Goal: Information Seeking & Learning: Find specific fact

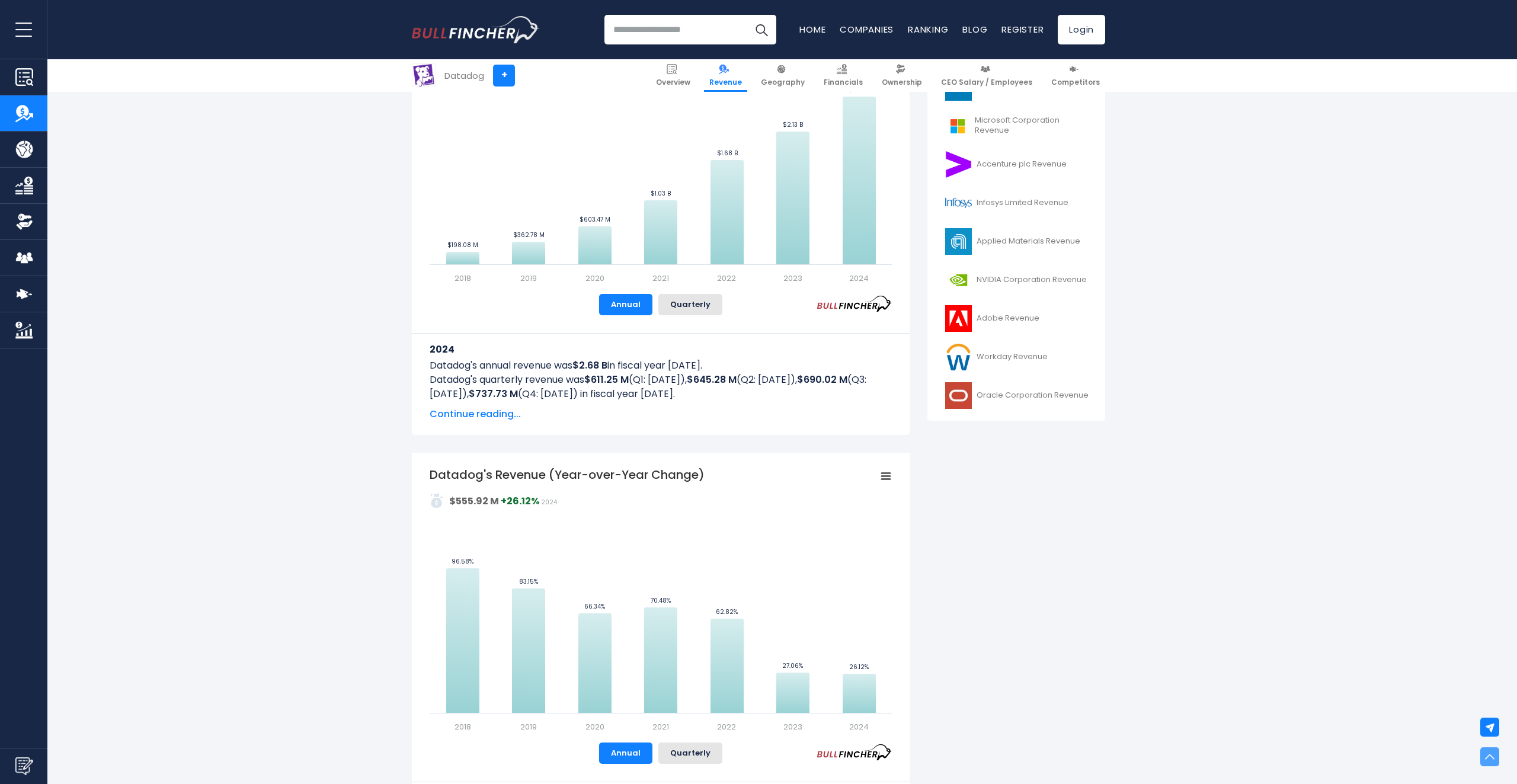
scroll to position [391, 0]
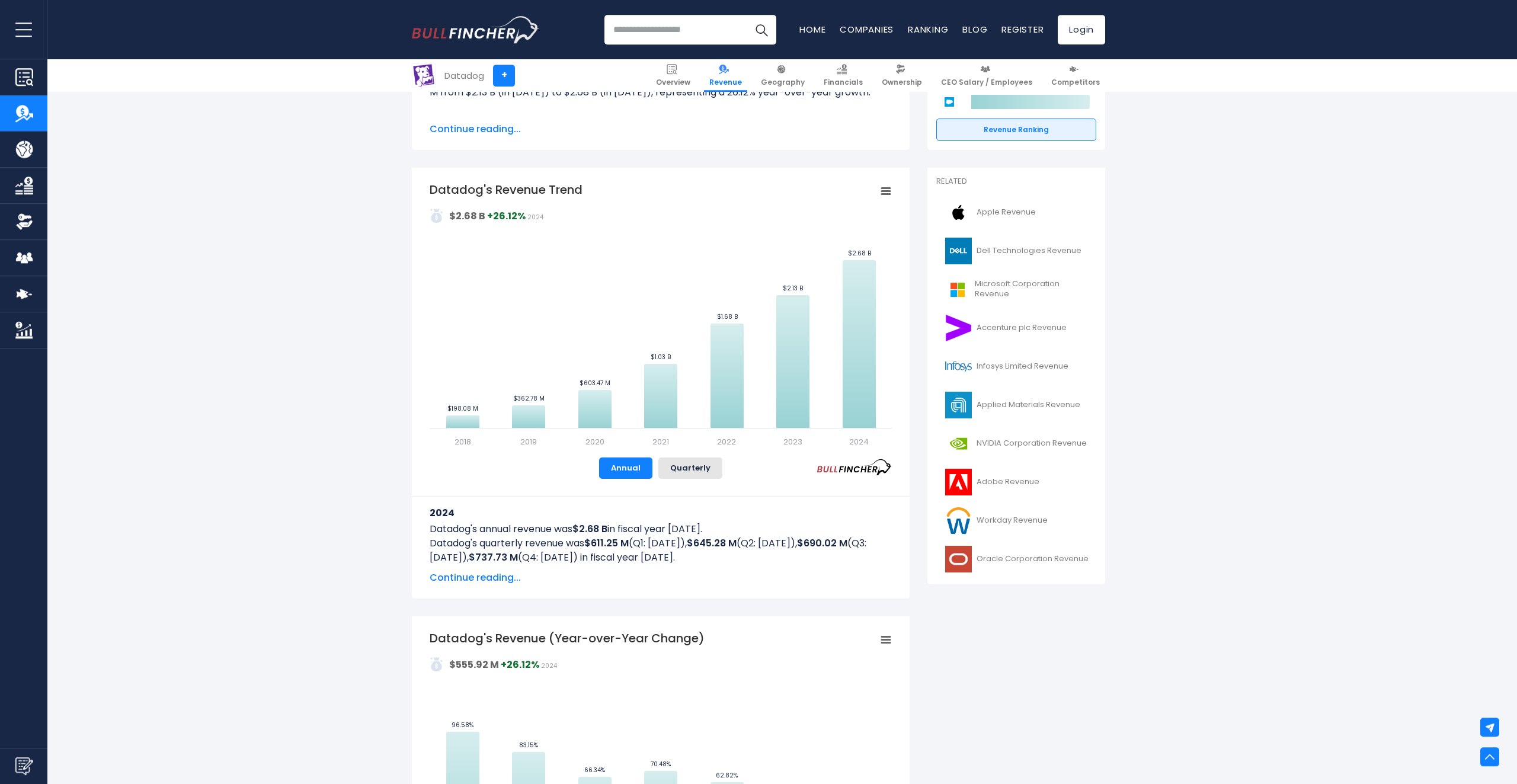
scroll to position [0, 0]
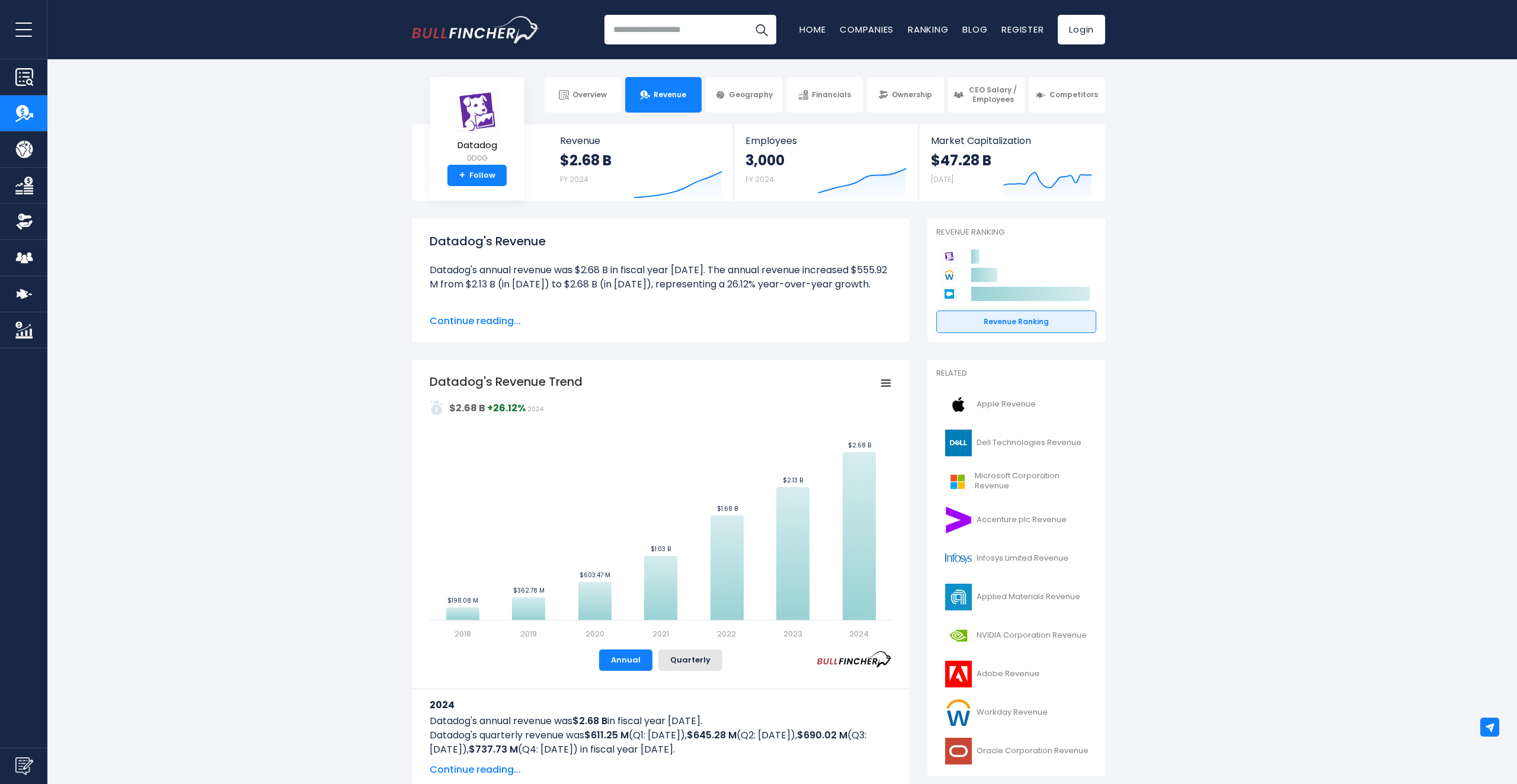
click at [516, 319] on span "Continue reading..." at bounding box center [661, 321] width 463 height 14
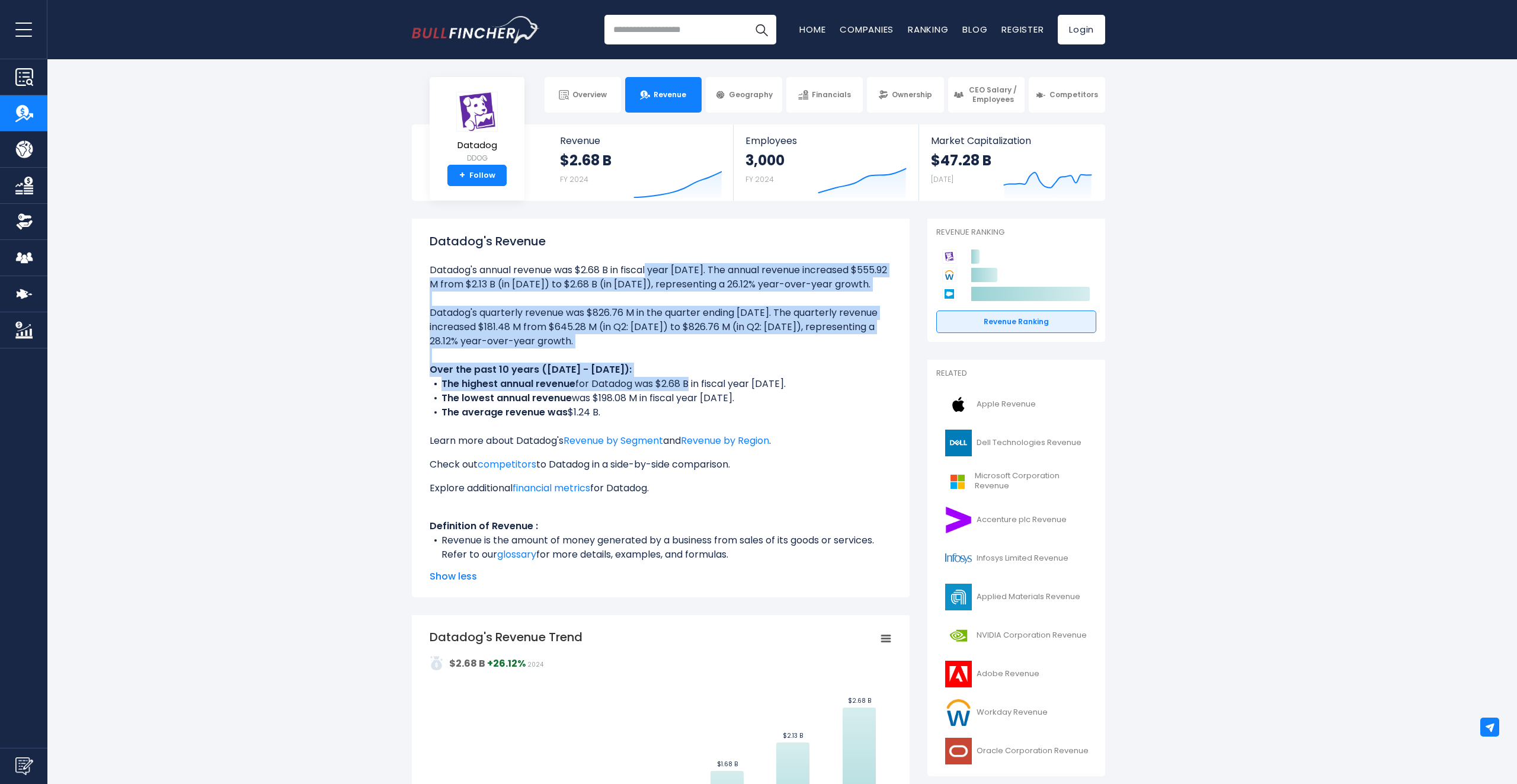
drag, startPoint x: 437, startPoint y: 276, endPoint x: 735, endPoint y: 385, distance: 317.3
click at [702, 382] on ul "Datadog's annual revenue was $2.68 B in fiscal year 2024. The annual revenue in…" at bounding box center [661, 412] width 463 height 299
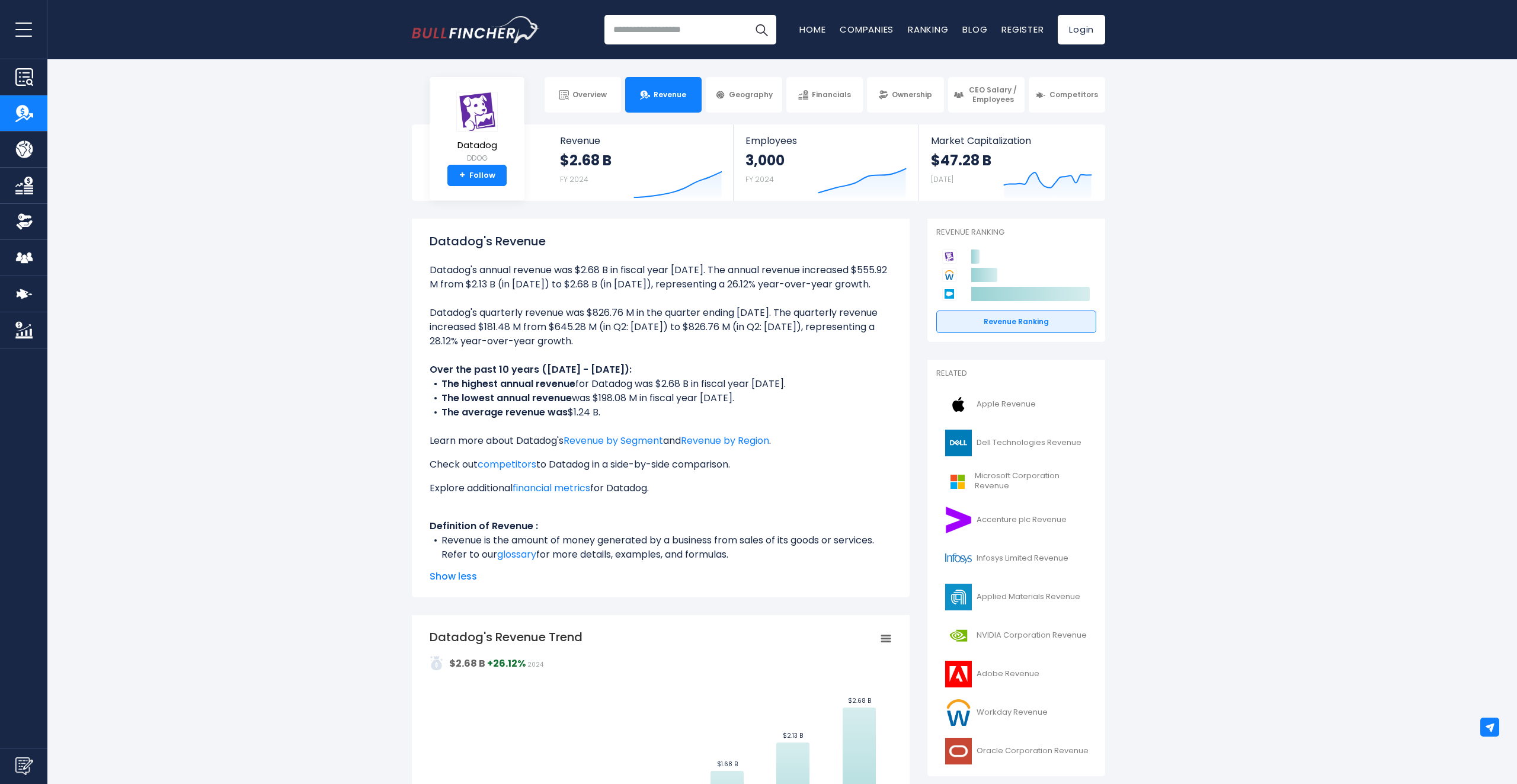
click at [735, 385] on li "The highest annual revenue for Datadog was $2.68 B in fiscal year 2024." at bounding box center [661, 384] width 463 height 14
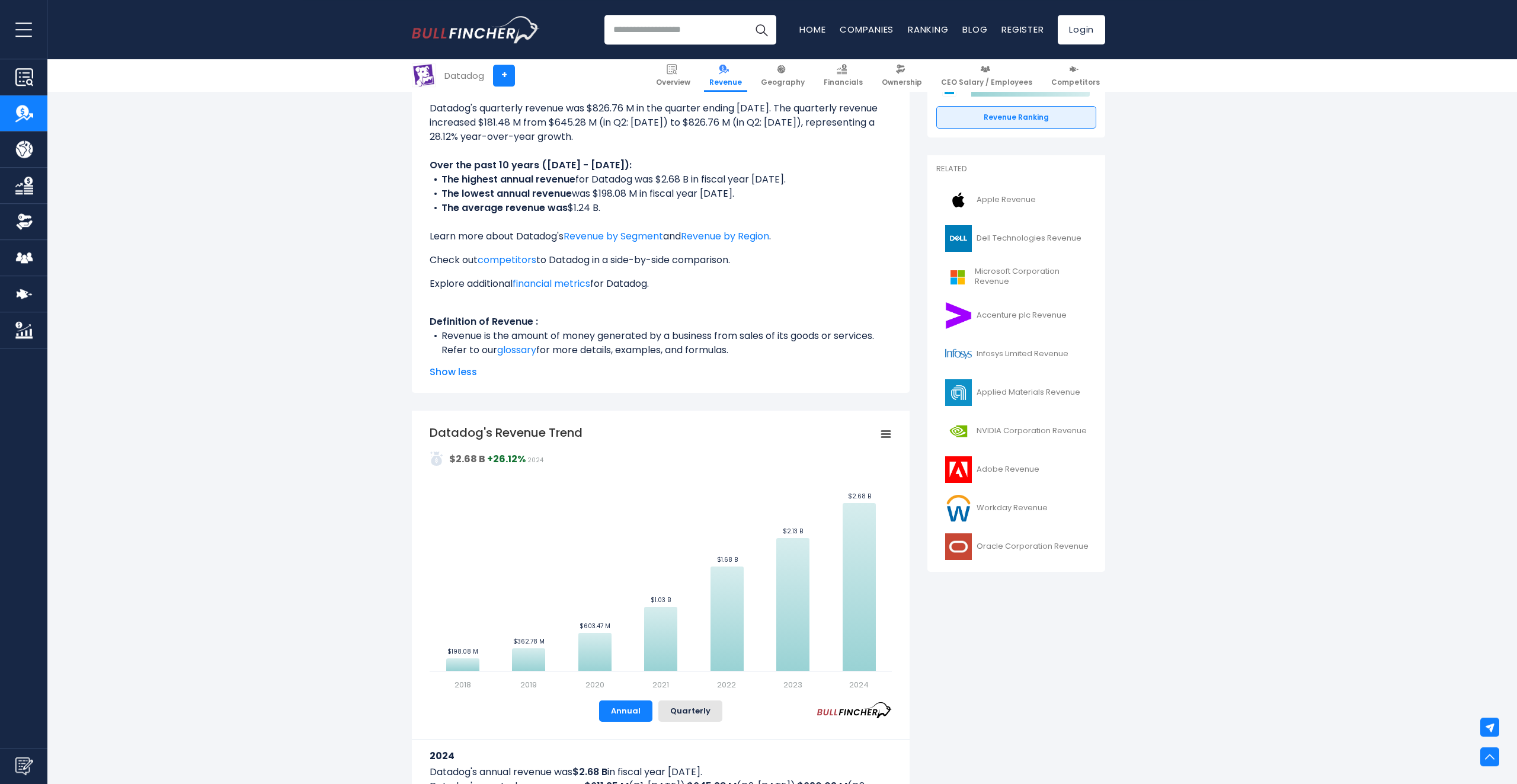
scroll to position [78, 0]
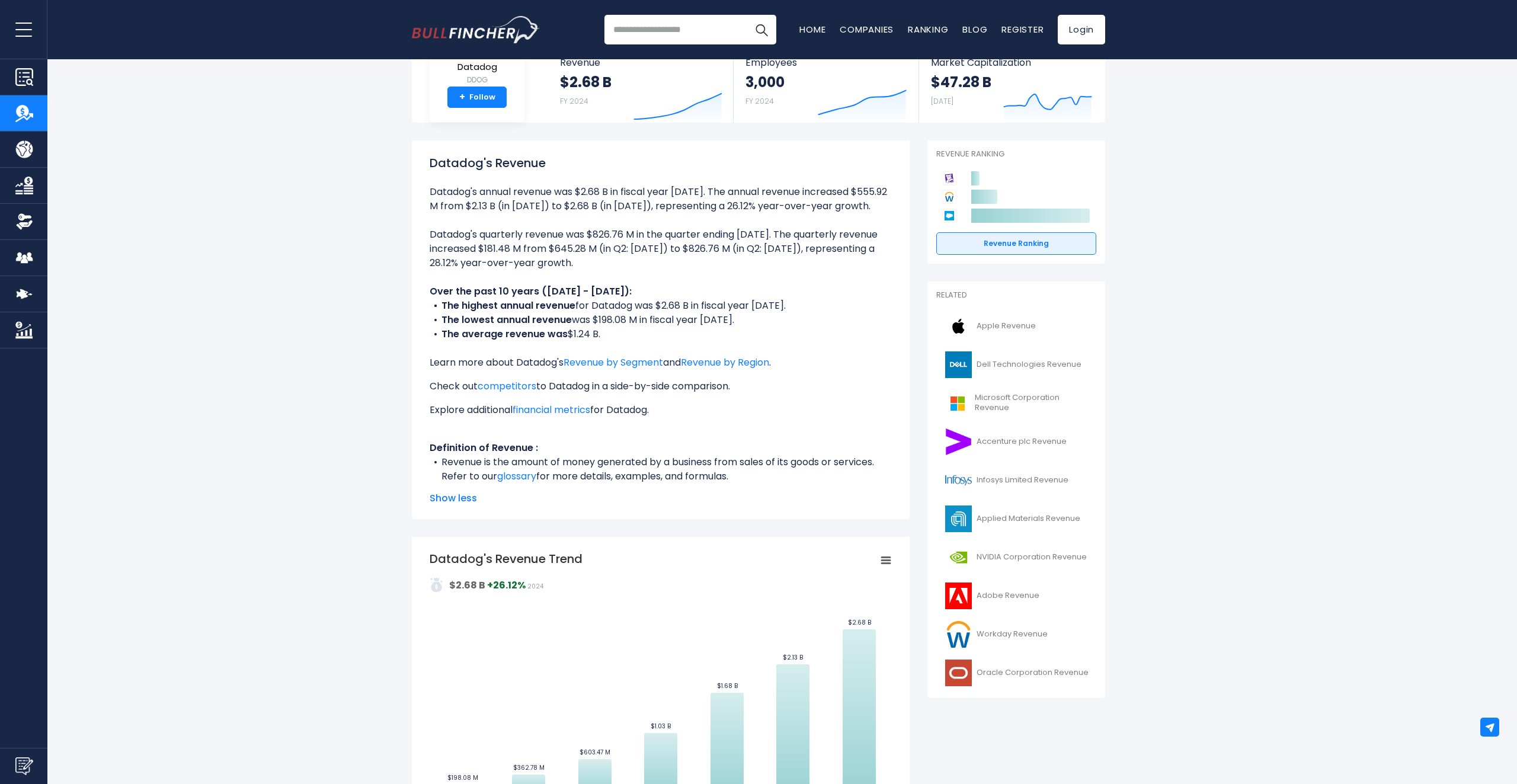
drag, startPoint x: 736, startPoint y: 429, endPoint x: 714, endPoint y: 264, distance: 166.5
click at [704, 253] on ul "Datadog's annual revenue was $2.68 B in fiscal year 2024. The annual revenue in…" at bounding box center [661, 334] width 463 height 299
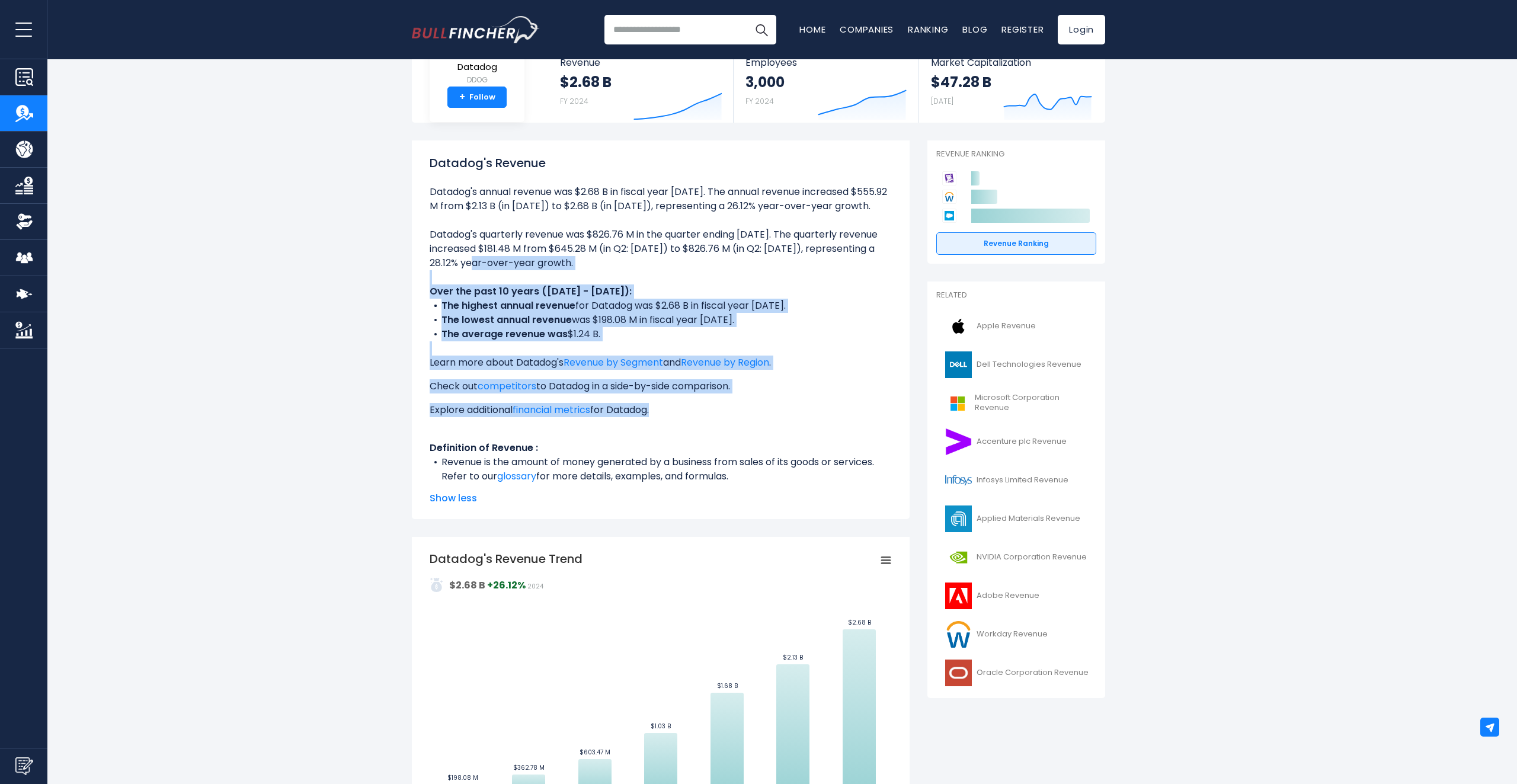
click at [813, 429] on ul "Datadog's annual revenue was $2.68 B in fiscal year 2024. The annual revenue in…" at bounding box center [661, 334] width 463 height 299
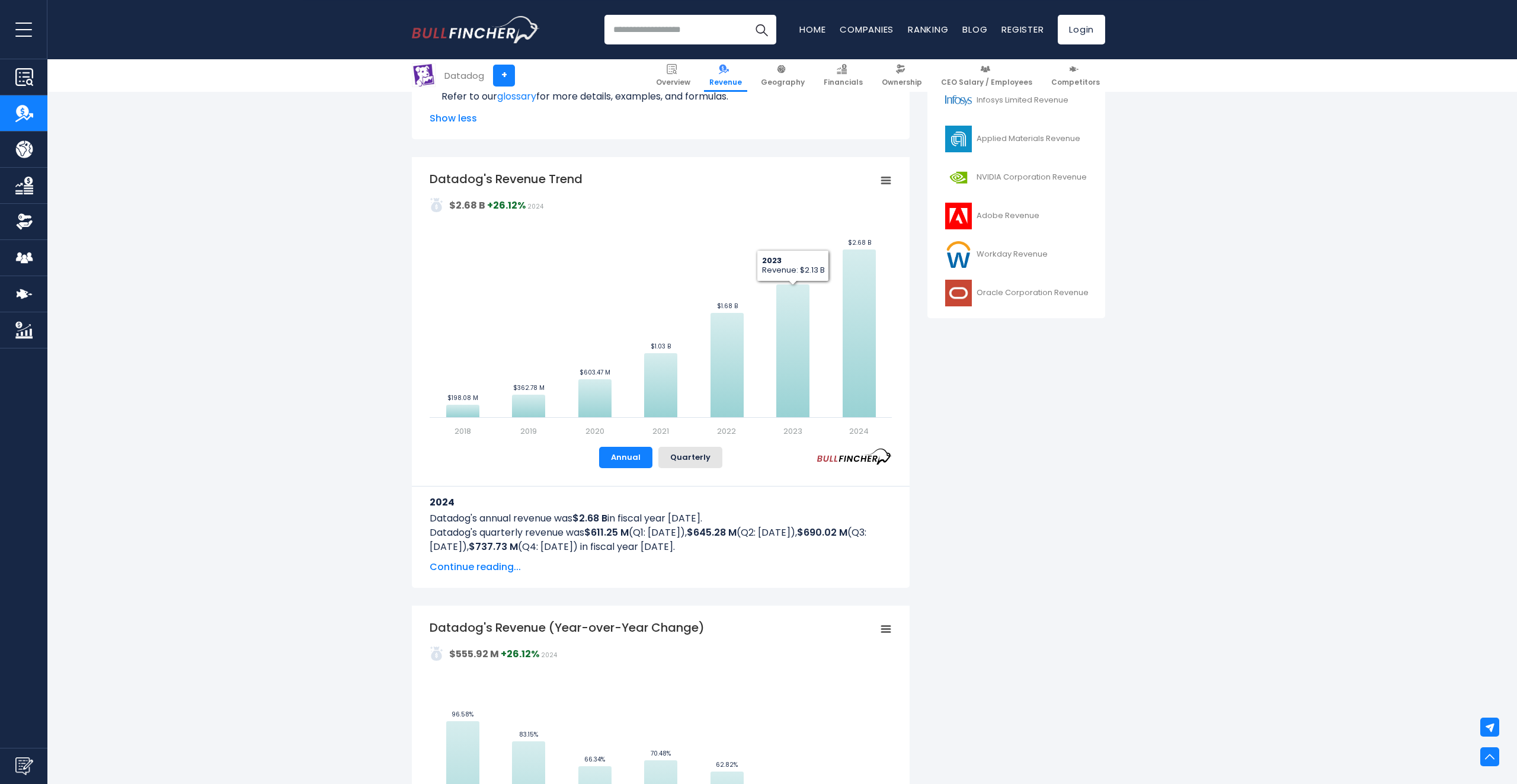
scroll to position [469, 0]
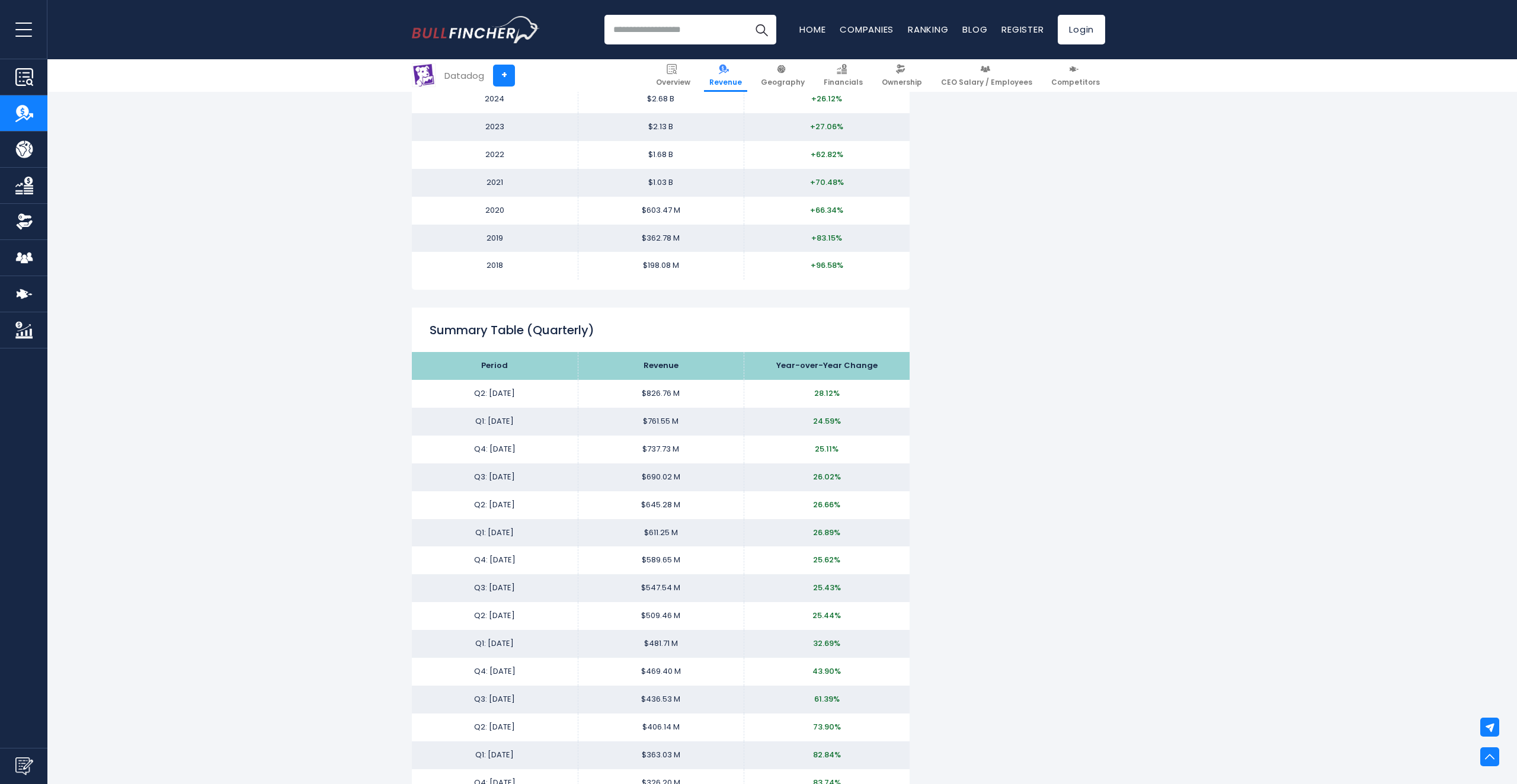
scroll to position [1252, 0]
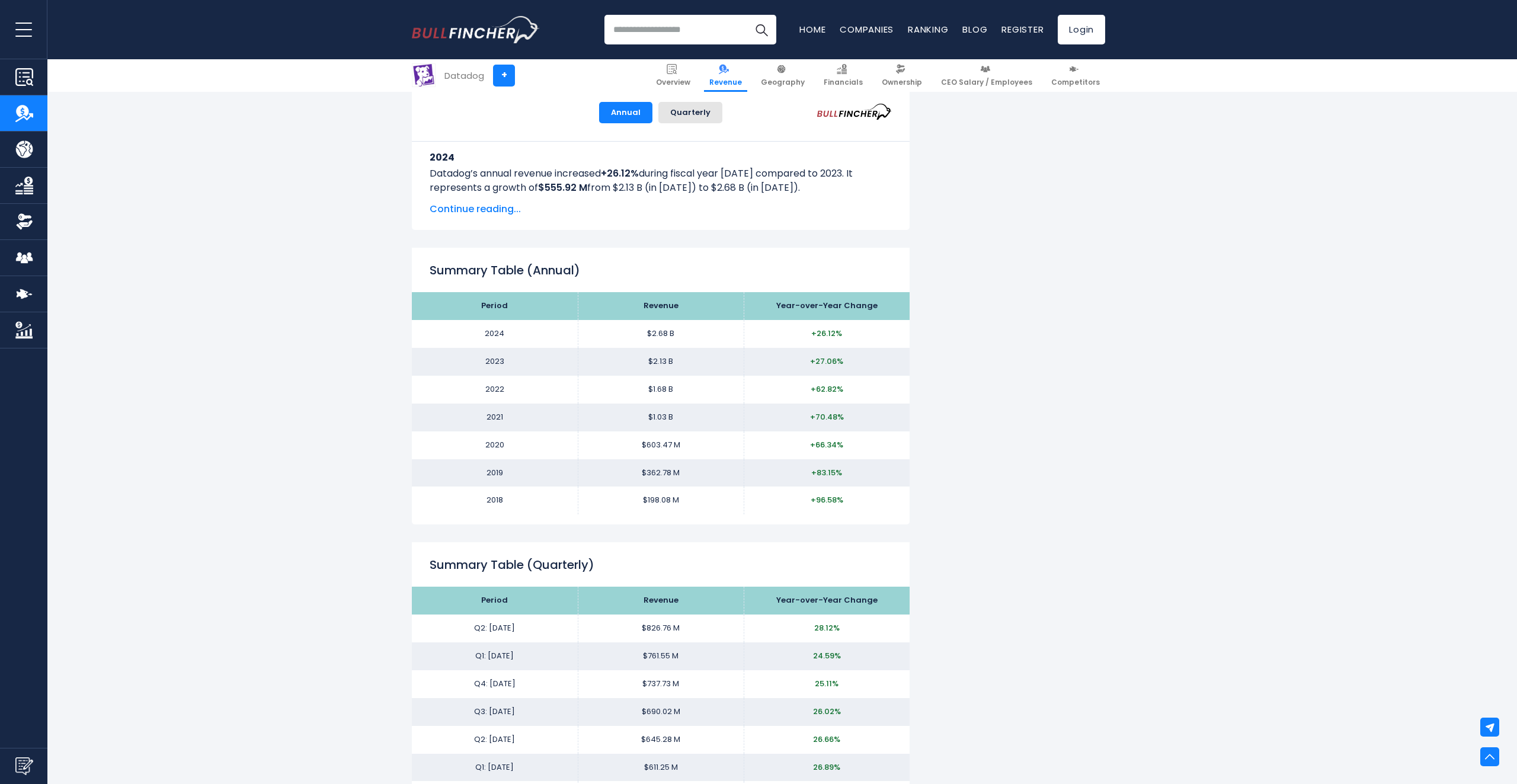
drag, startPoint x: 978, startPoint y: 535, endPoint x: 968, endPoint y: 285, distance: 250.2
click at [968, 285] on div "Datadog's Revenue Datadog's annual revenue was $2.68 B in fiscal year 2024. The…" at bounding box center [759, 548] width 693 height 3161
click at [1038, 372] on div "Datadog's Revenue Datadog's annual revenue was $2.68 B in fiscal year 2024. The…" at bounding box center [759, 548] width 693 height 3161
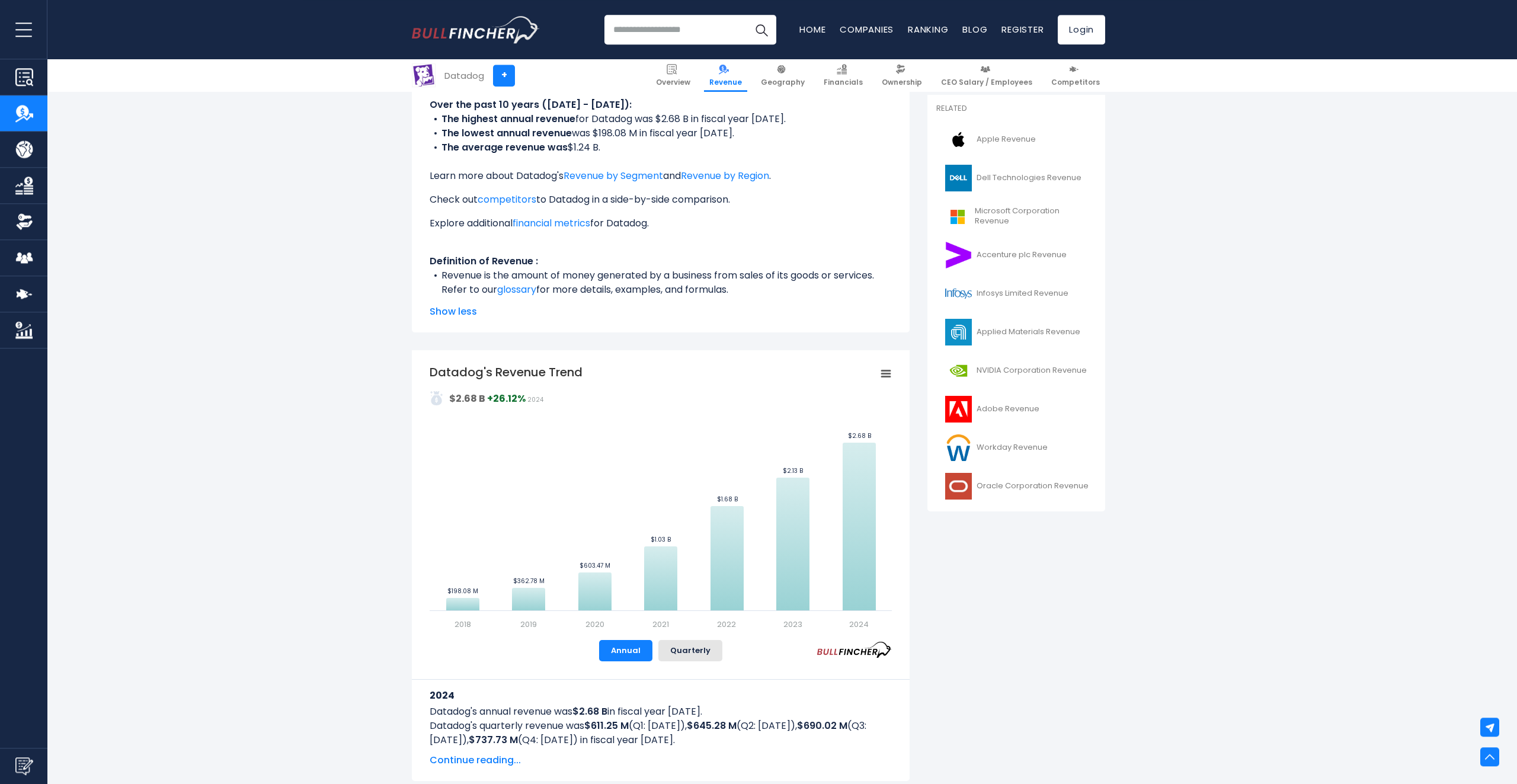
scroll to position [0, 0]
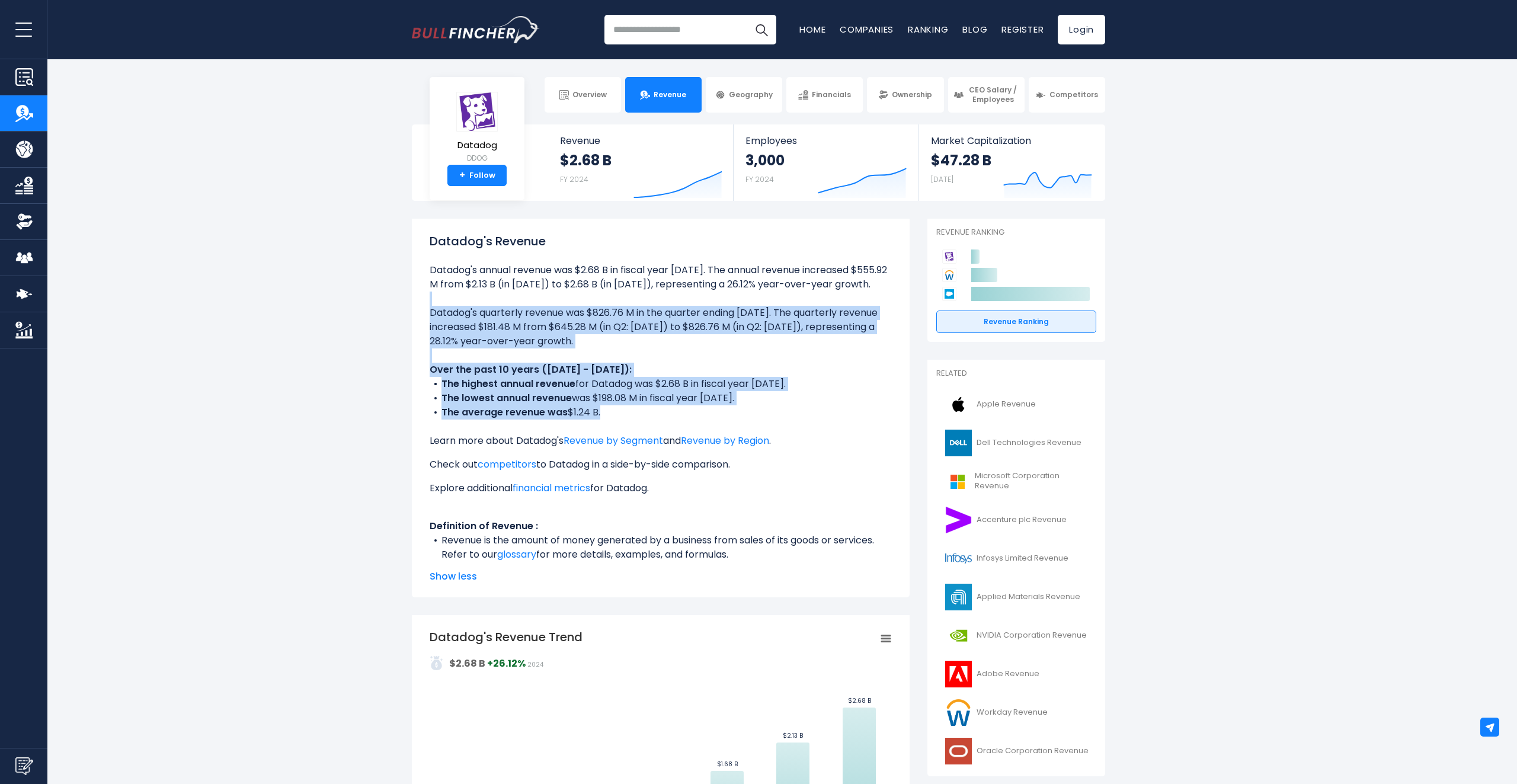
drag, startPoint x: 705, startPoint y: 376, endPoint x: 664, endPoint y: 289, distance: 96.2
click at [663, 287] on ul "Datadog's annual revenue was $2.68 B in fiscal year 2024. The annual revenue in…" at bounding box center [661, 412] width 463 height 299
drag, startPoint x: 690, startPoint y: 388, endPoint x: 662, endPoint y: 392, distance: 28.3
click at [688, 387] on li "The highest annual revenue for Datadog was $2.68 B in fiscal year 2024." at bounding box center [661, 384] width 463 height 14
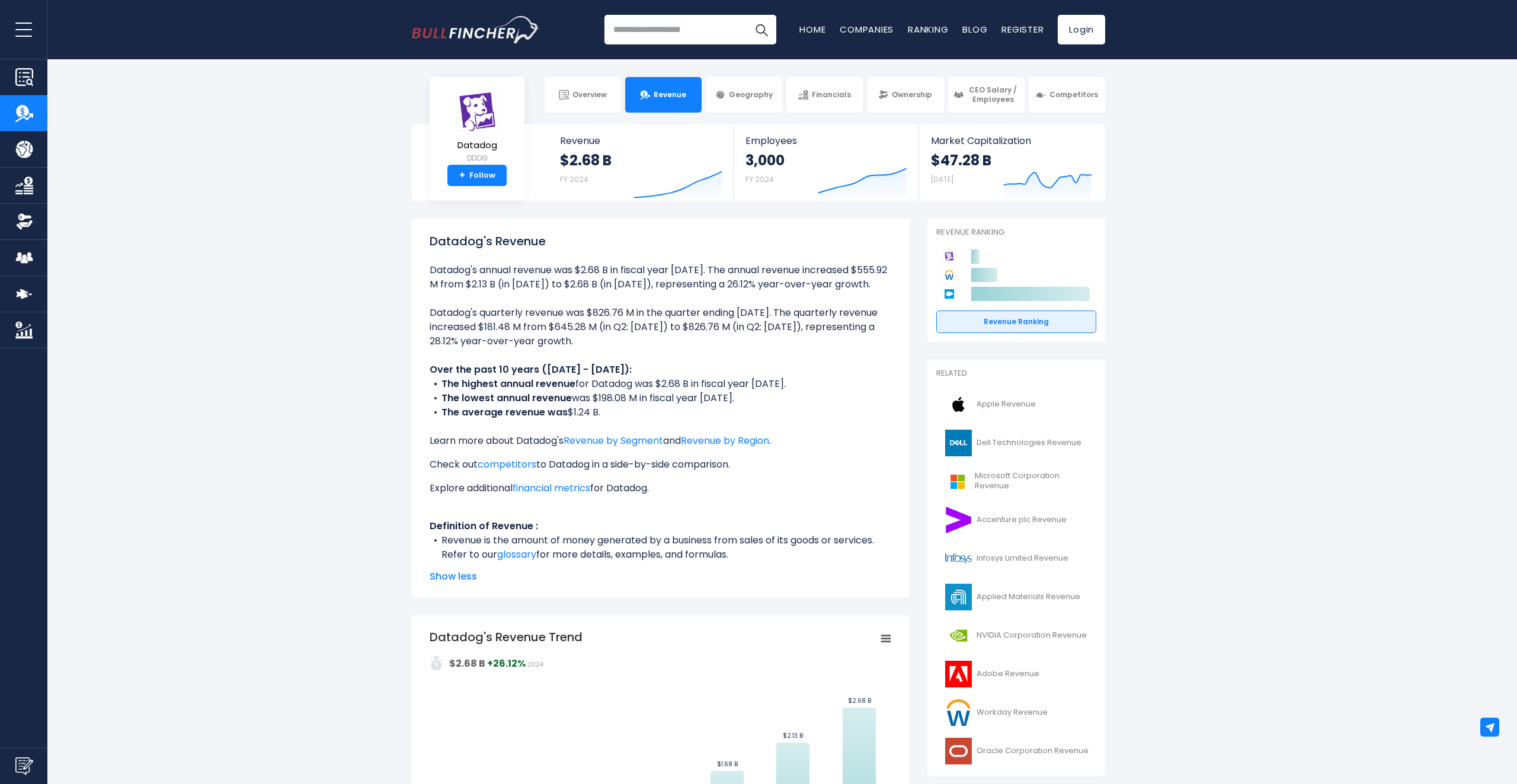
click at [583, 411] on li "The average revenue was $1.24 B." at bounding box center [661, 412] width 463 height 14
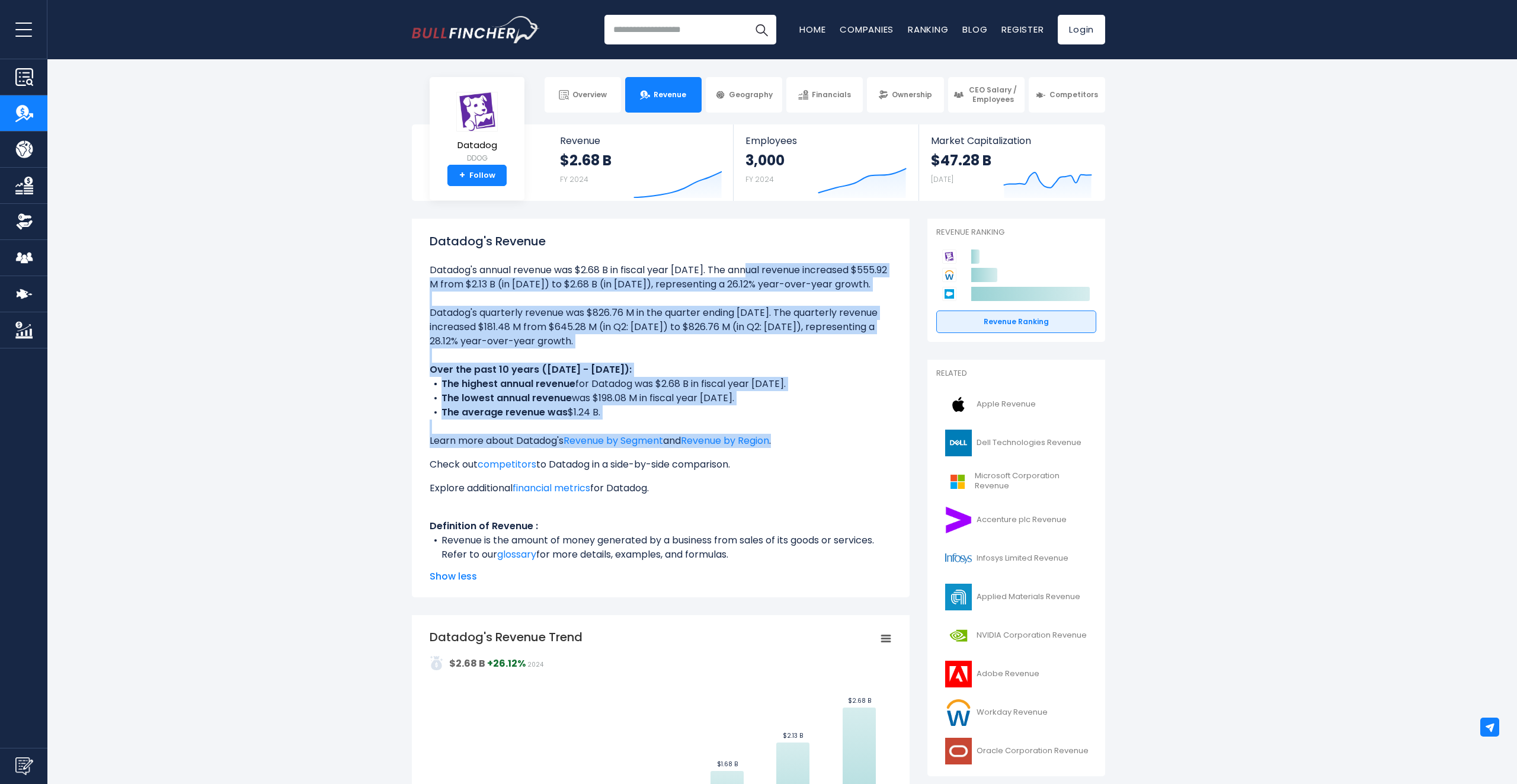
drag, startPoint x: 669, startPoint y: 395, endPoint x: 852, endPoint y: 442, distance: 188.9
click at [833, 446] on ul "Datadog's annual revenue was $2.68 B in fiscal year 2024. The annual revenue in…" at bounding box center [661, 412] width 463 height 299
drag, startPoint x: 845, startPoint y: 414, endPoint x: 837, endPoint y: 414, distance: 8.0
click at [845, 414] on li "The average revenue was $1.24 B." at bounding box center [661, 412] width 463 height 14
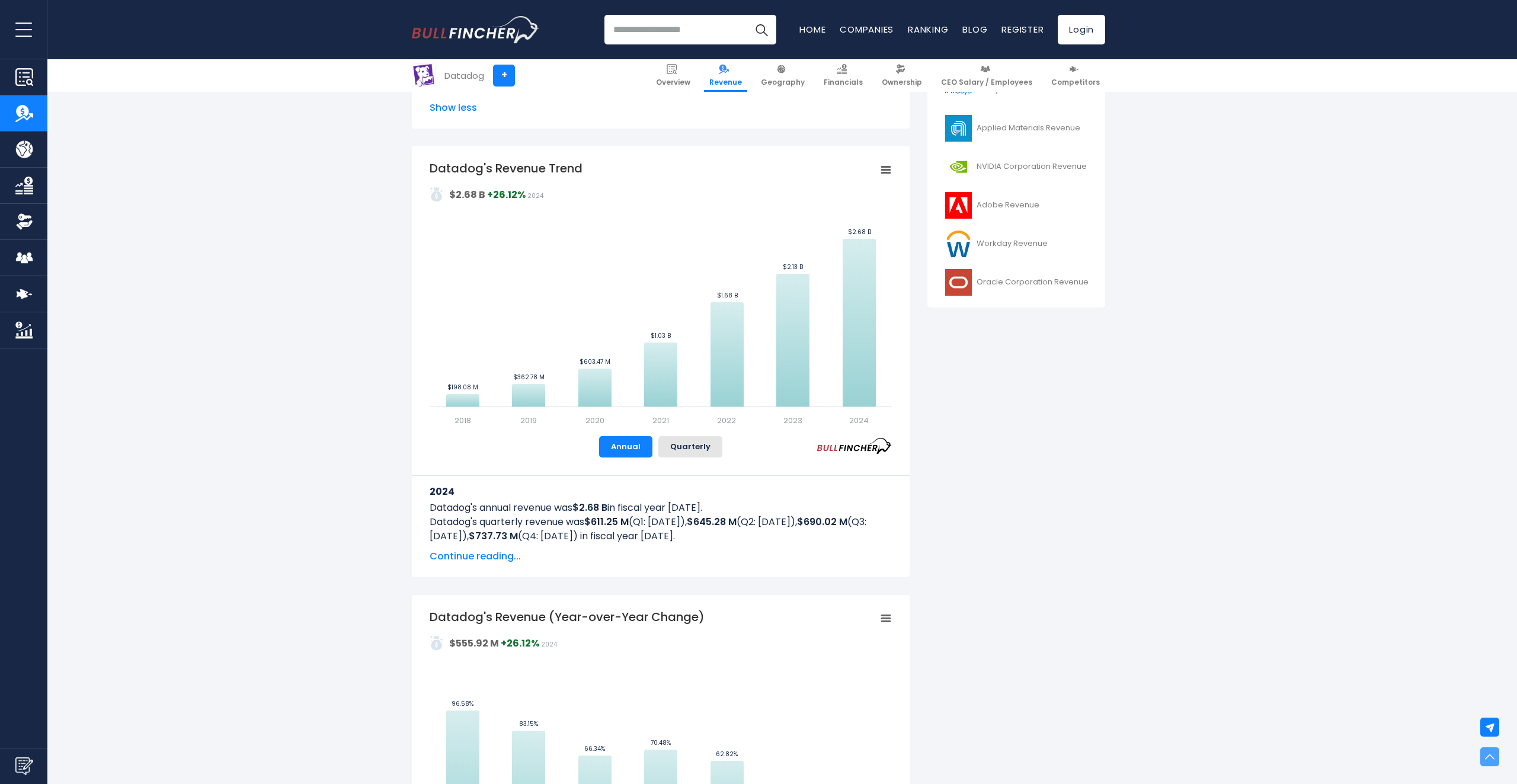
scroll to position [469, 0]
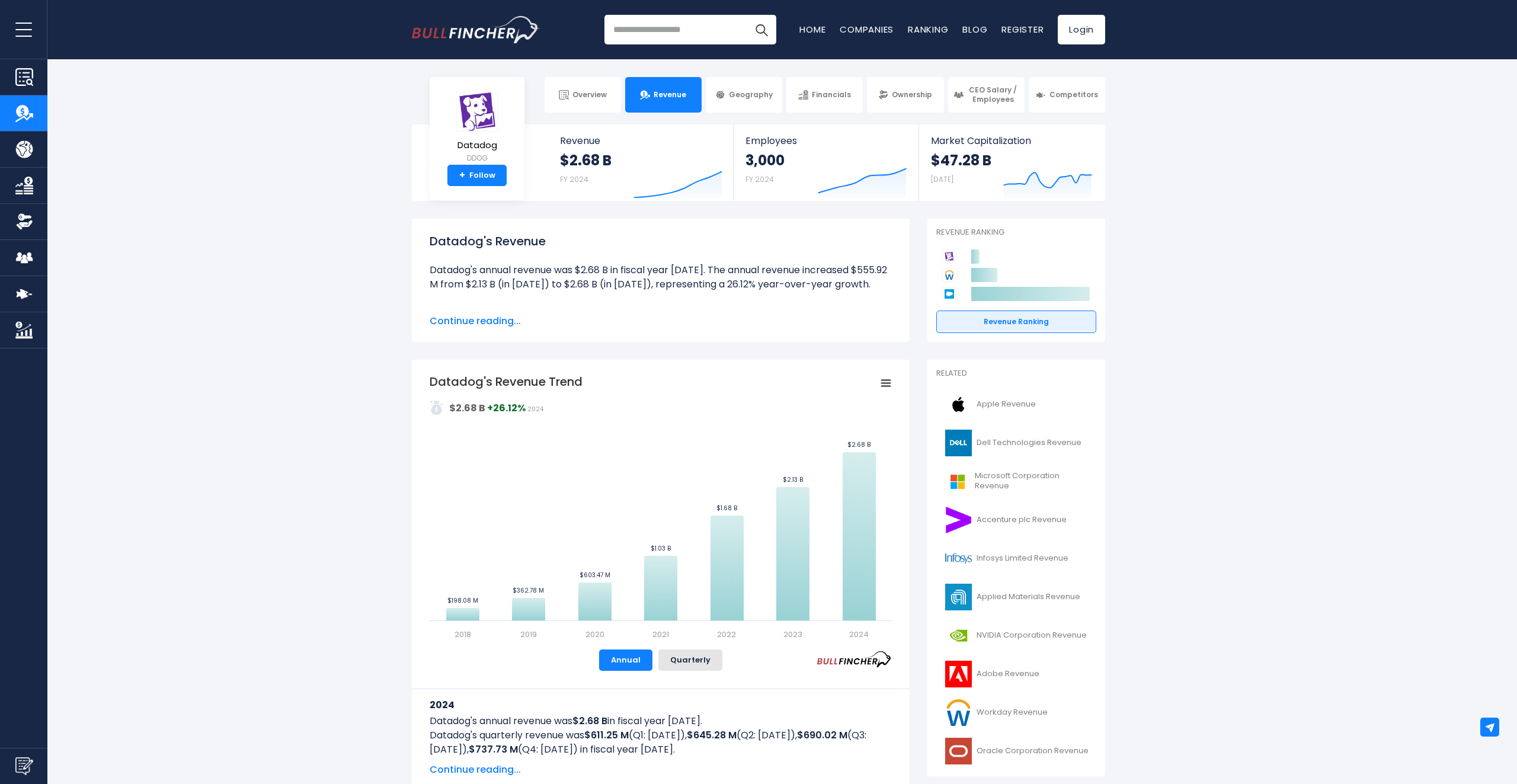
drag, startPoint x: 416, startPoint y: 398, endPoint x: 407, endPoint y: 438, distance: 41.0
